Goal: Task Accomplishment & Management: Use online tool/utility

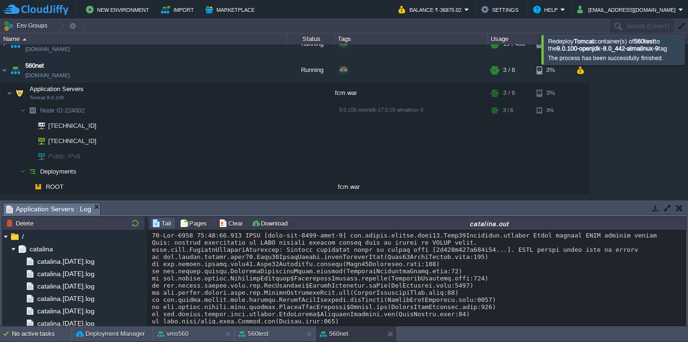
scroll to position [278, 0]
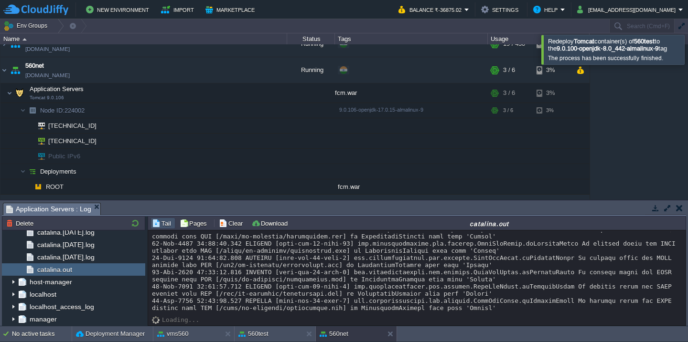
click at [687, 57] on div at bounding box center [699, 49] width 0 height 29
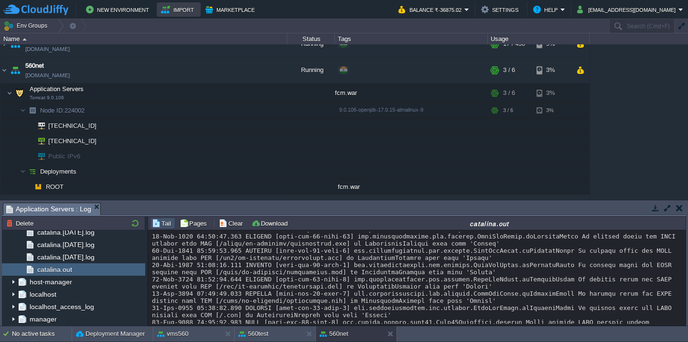
scroll to position [407, 0]
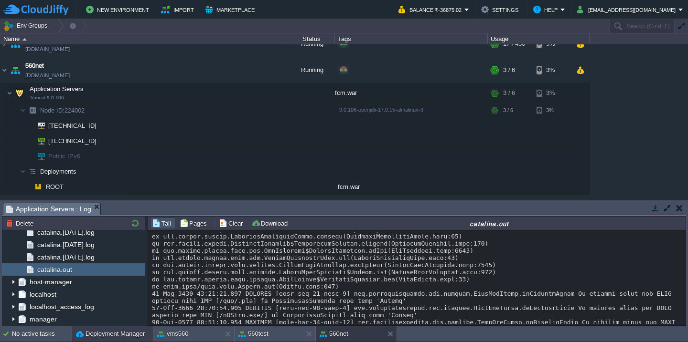
click at [79, 336] on button "Deployment Manager" at bounding box center [110, 335] width 69 height 10
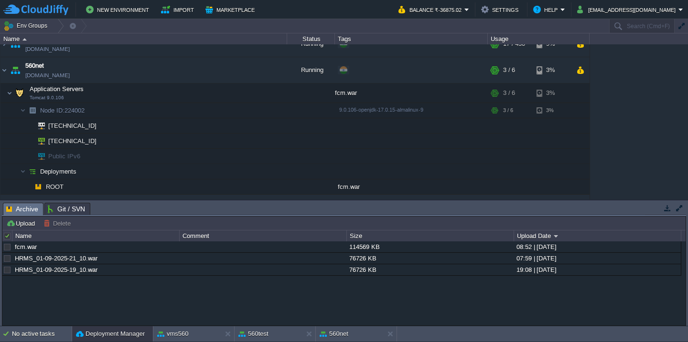
click at [79, 336] on button "Deployment Manager" at bounding box center [110, 335] width 69 height 10
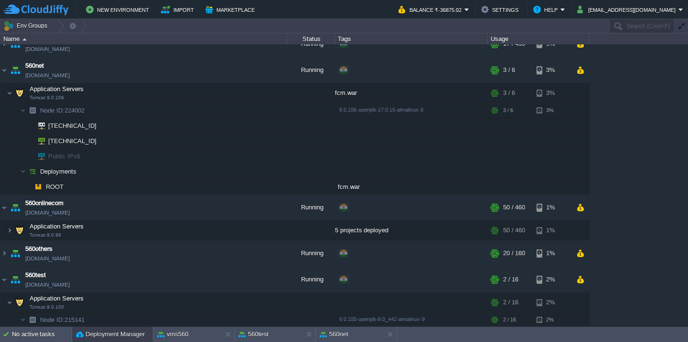
click at [96, 337] on button "Deployment Manager" at bounding box center [110, 335] width 69 height 10
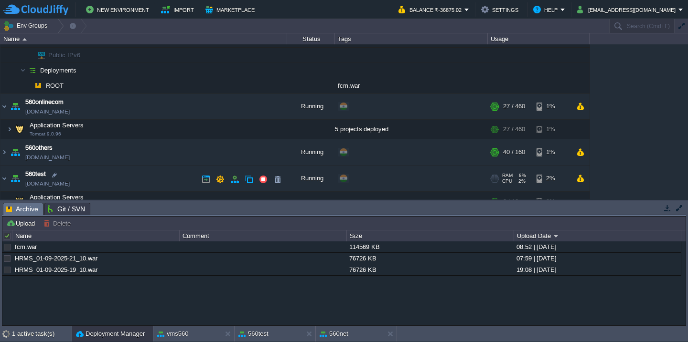
scroll to position [270, 0]
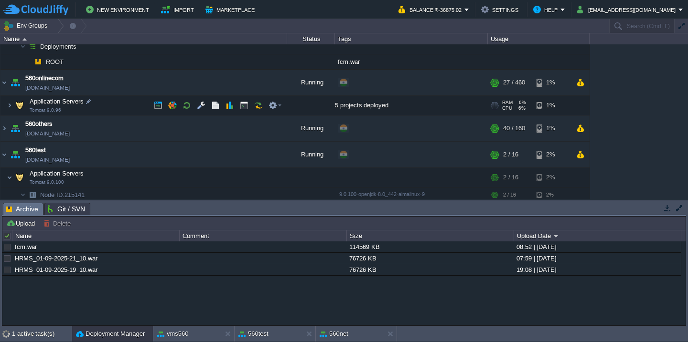
click at [115, 107] on td "Application Servers Tomcat 9.0.96" at bounding box center [143, 106] width 287 height 20
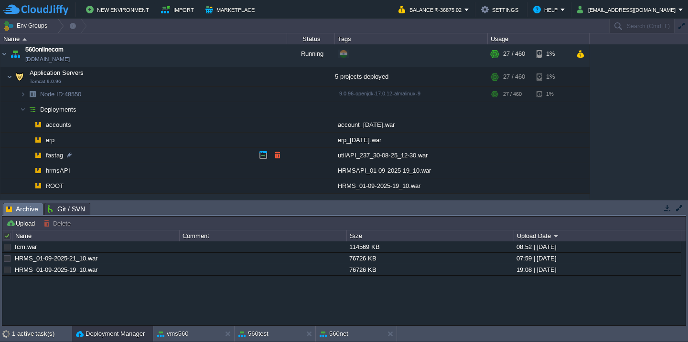
scroll to position [299, 0]
click at [273, 189] on button "button" at bounding box center [277, 185] width 9 height 9
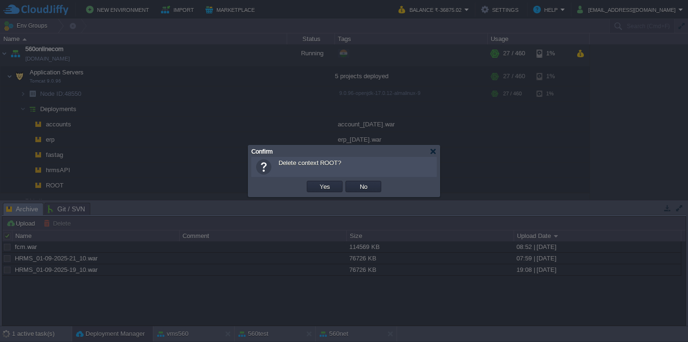
click at [317, 182] on button "Yes" at bounding box center [325, 186] width 16 height 9
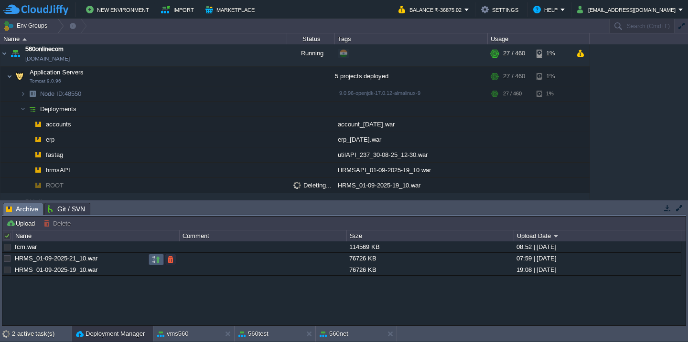
click at [156, 263] on button "button" at bounding box center [156, 260] width 9 height 9
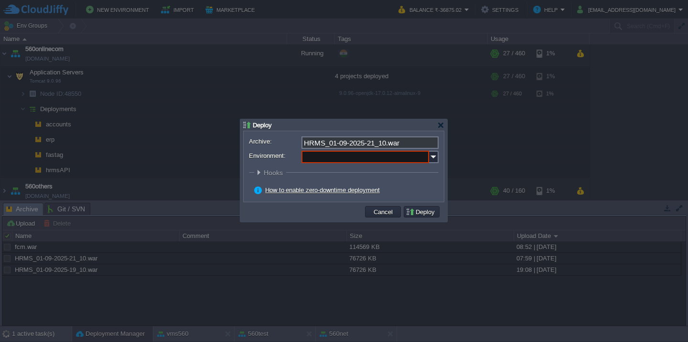
click at [341, 162] on input "Environment:" at bounding box center [365, 157] width 128 height 12
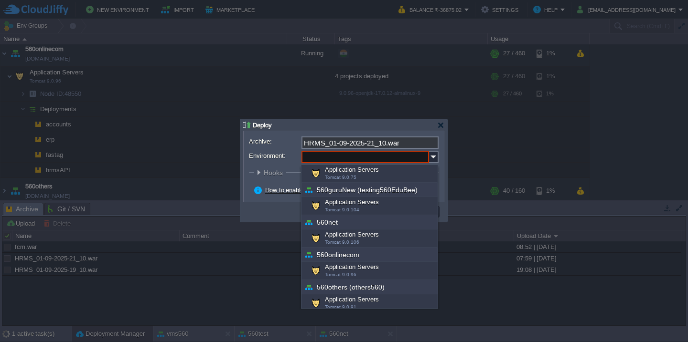
scroll to position [113, 0]
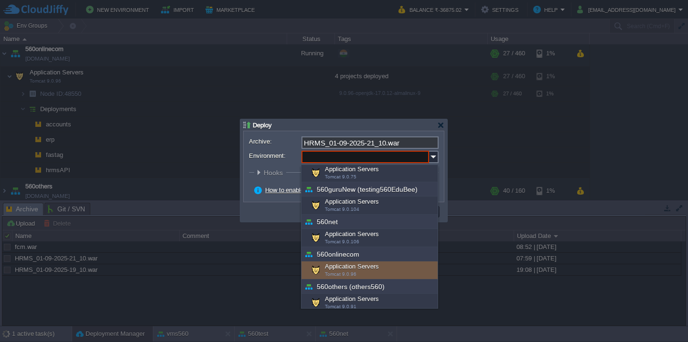
click at [337, 268] on div "Application Servers Tomcat 9.0.96" at bounding box center [369, 271] width 136 height 18
type input "Application Servers (560onlinecom)"
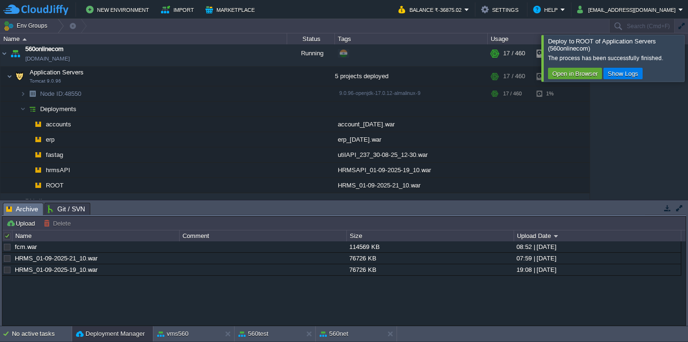
click at [687, 43] on div at bounding box center [699, 58] width 0 height 46
